Goal: Transaction & Acquisition: Purchase product/service

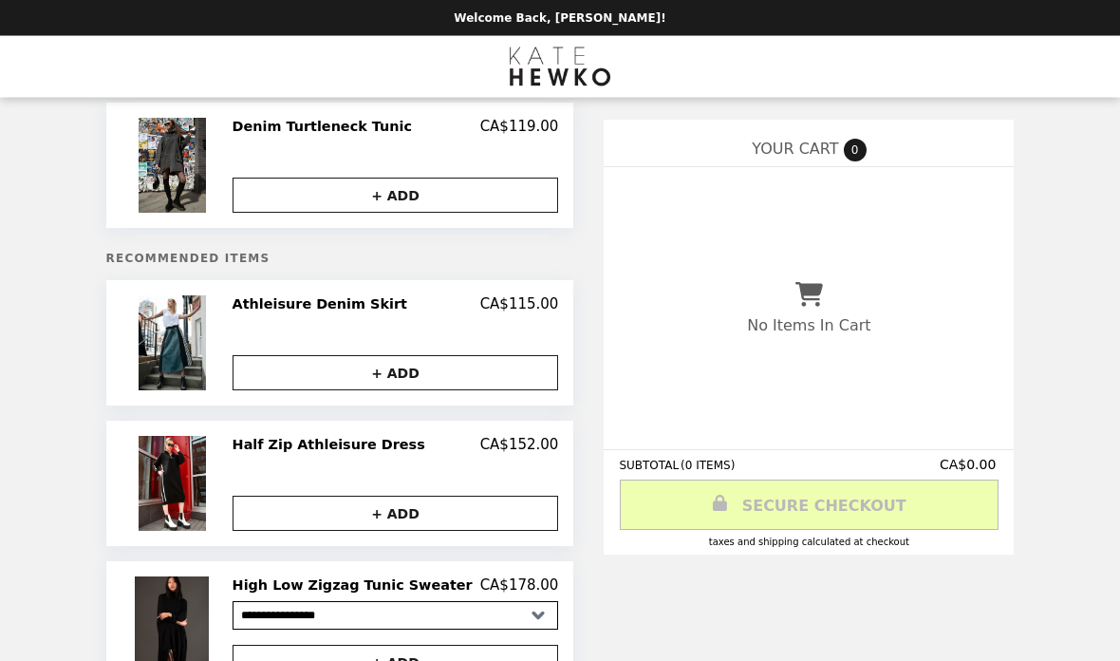
scroll to position [47, 0]
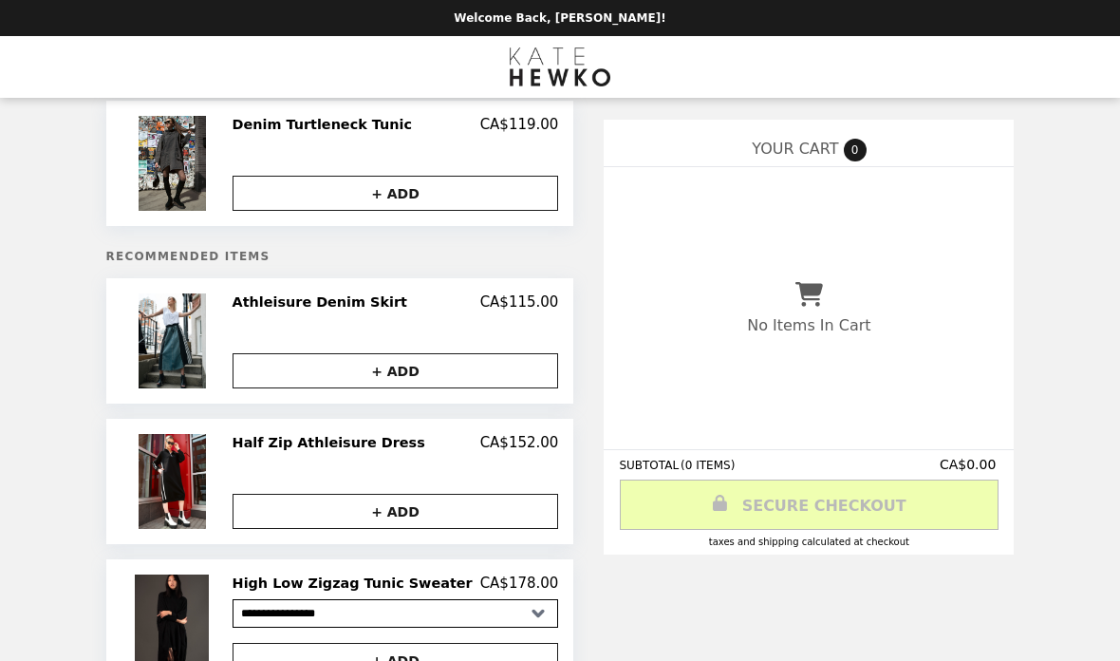
click at [394, 130] on h2 "Denim Turtleneck Tunic" at bounding box center [326, 124] width 187 height 17
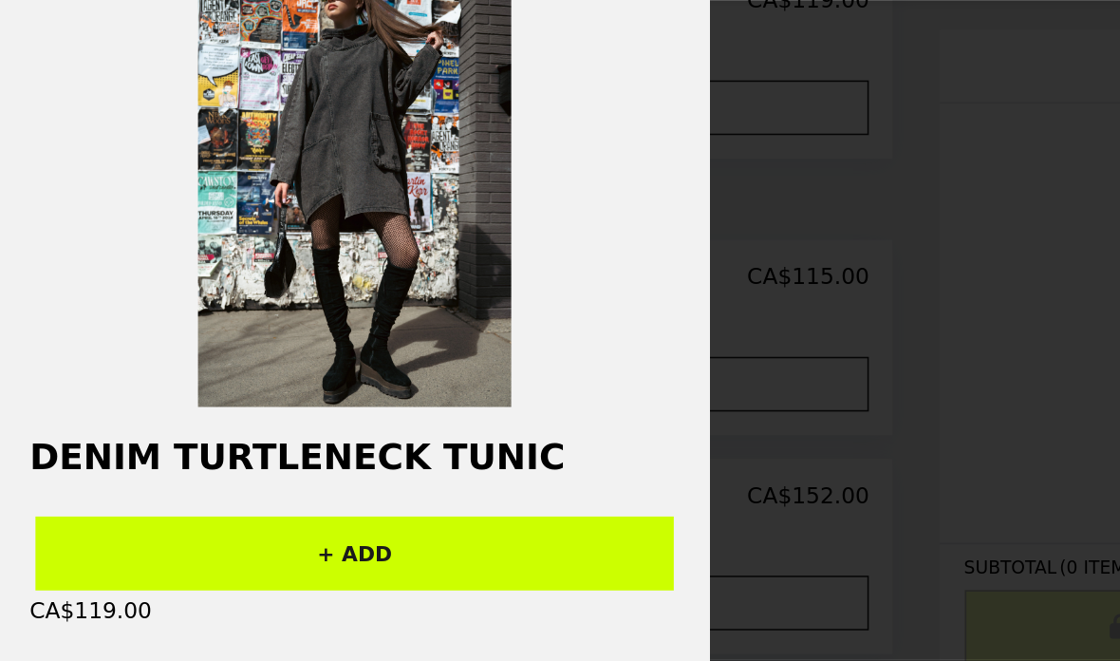
scroll to position [0, 0]
click at [683, 53] on div "Product Details Denim Turtleneck Tunic + ADD CA$119.00 Description 65% cotton; …" at bounding box center [560, 330] width 1120 height 661
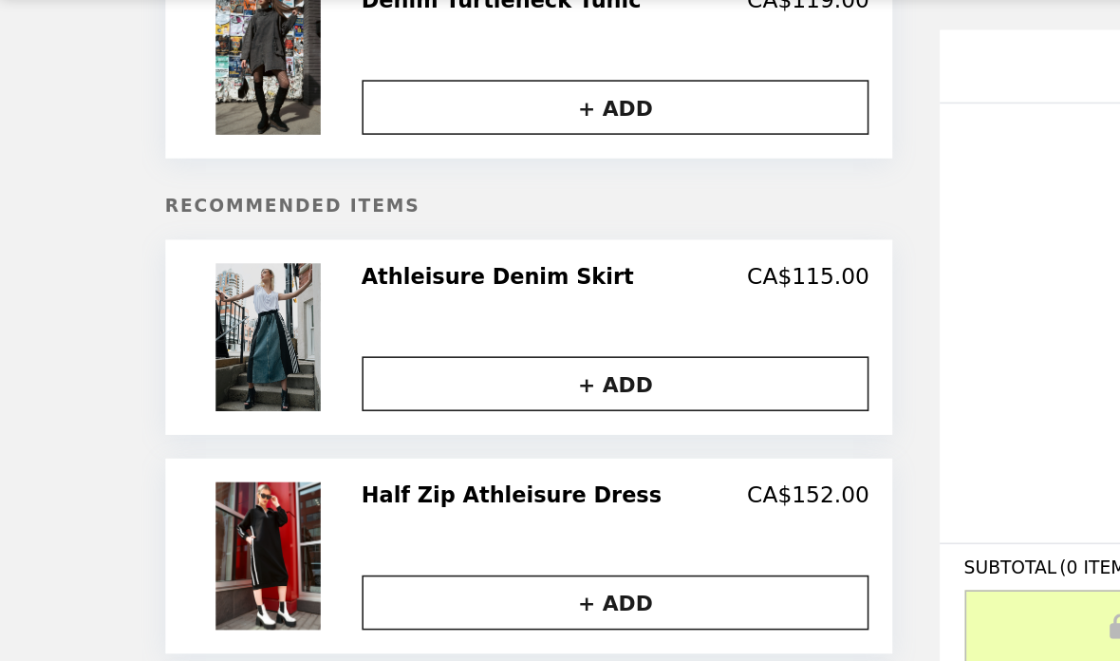
click at [211, 270] on img at bounding box center [175, 317] width 72 height 95
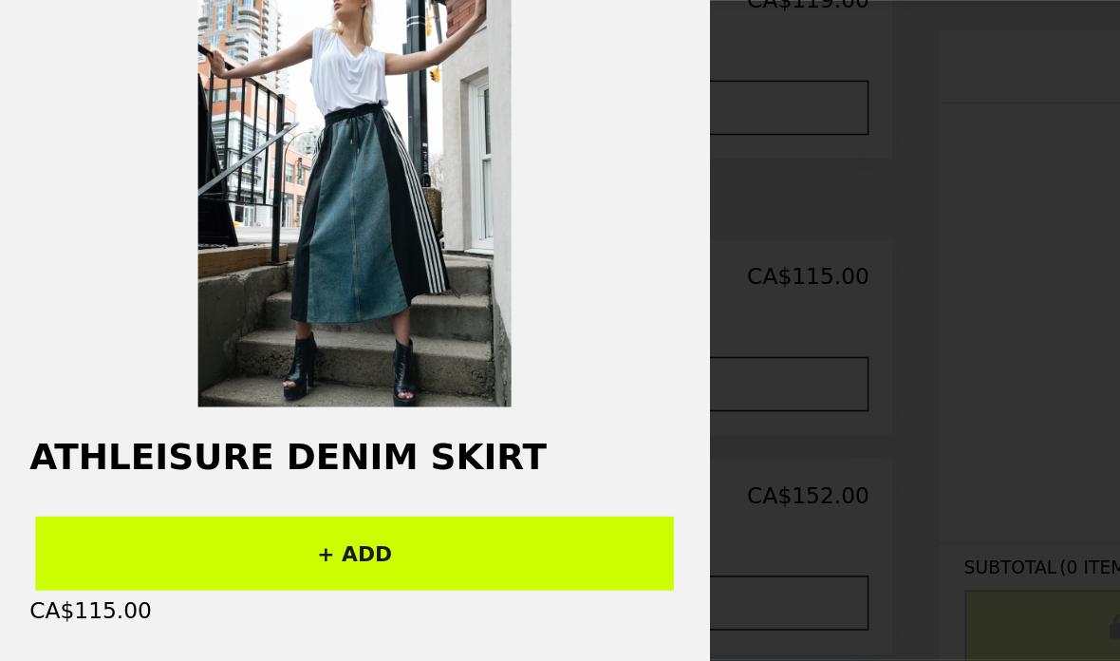
click at [538, 139] on div "Product Details Athleisure Denim Skirt + ADD CA$115.00 Description 65% cotton; …" at bounding box center [560, 330] width 1120 height 661
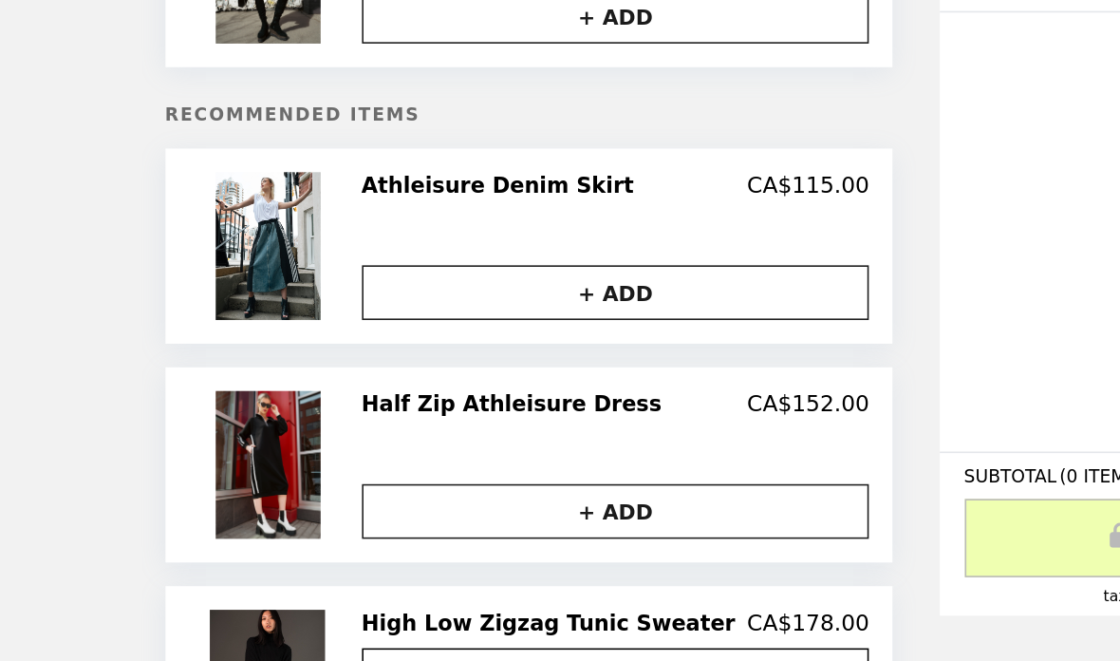
click at [211, 410] on img at bounding box center [175, 457] width 72 height 95
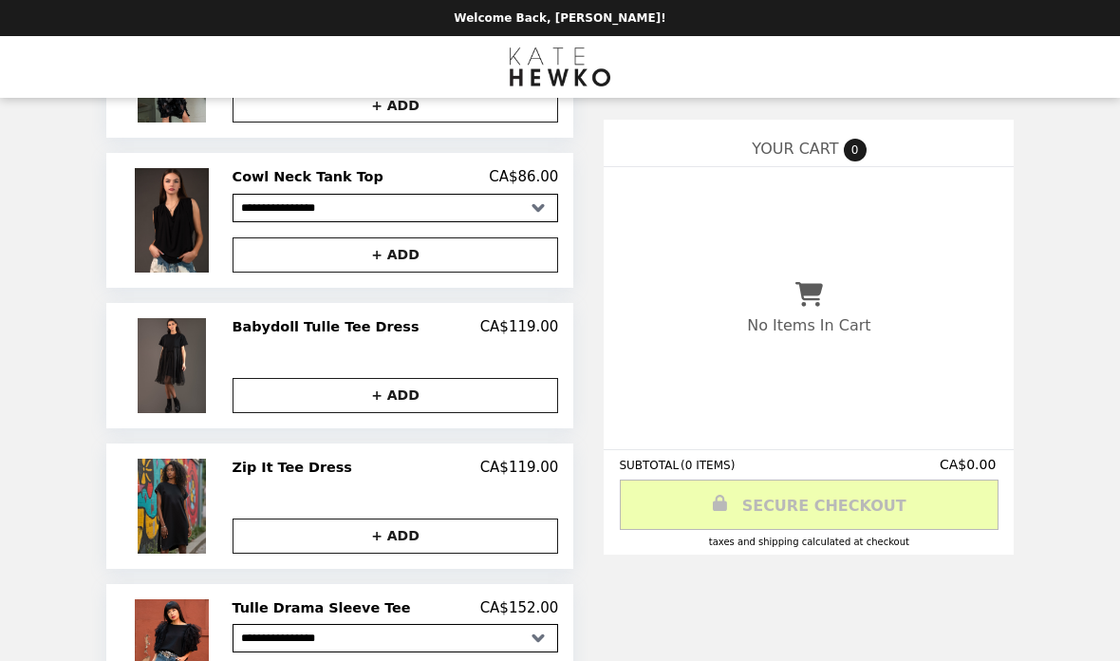
scroll to position [1099, 0]
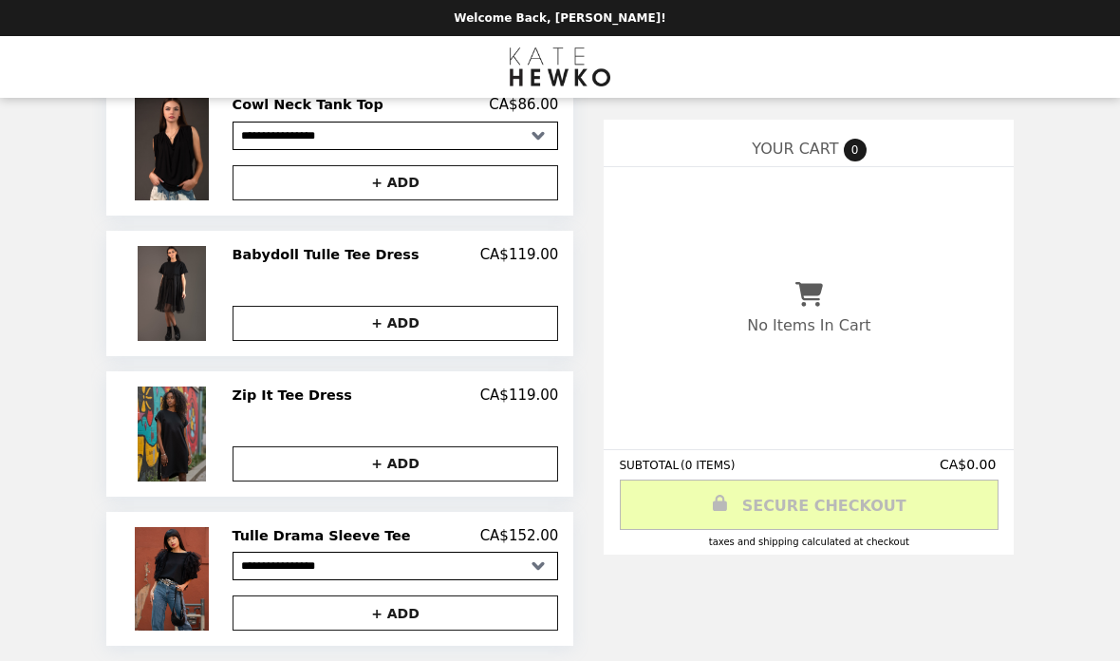
click at [214, 573] on img at bounding box center [174, 578] width 79 height 103
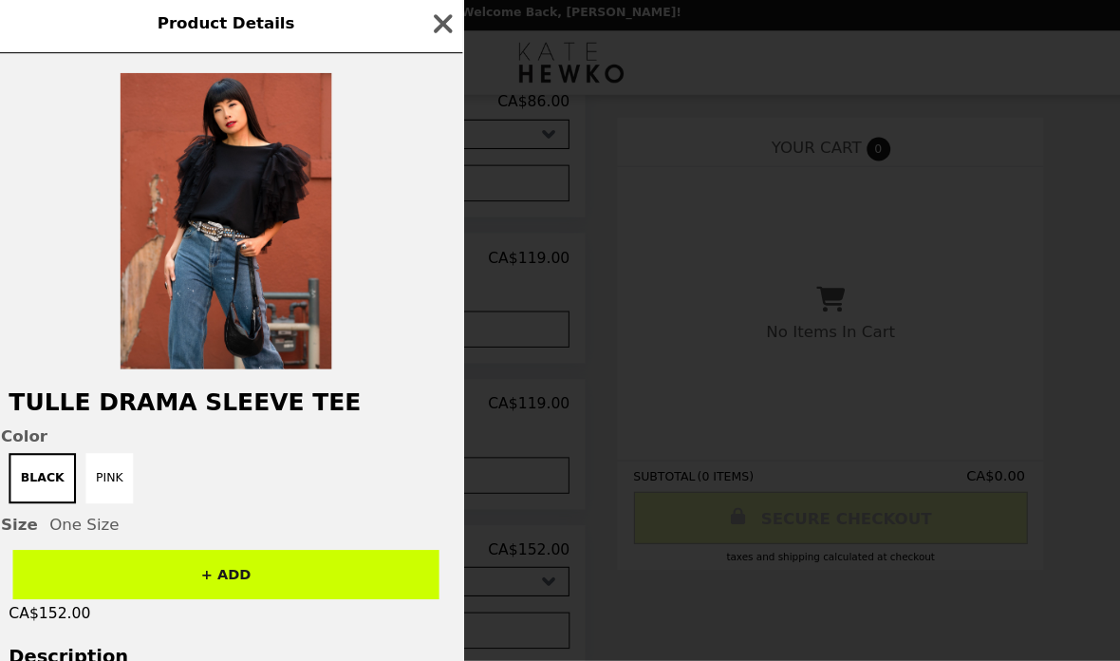
scroll to position [1098, 0]
